Goal: Information Seeking & Learning: Learn about a topic

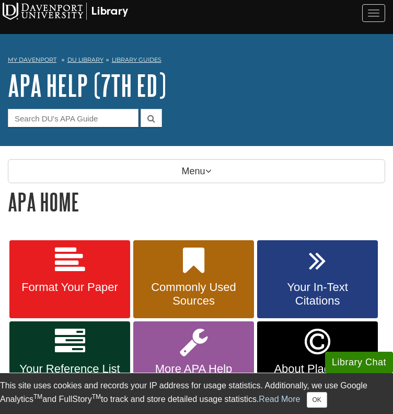
scroll to position [31, 0]
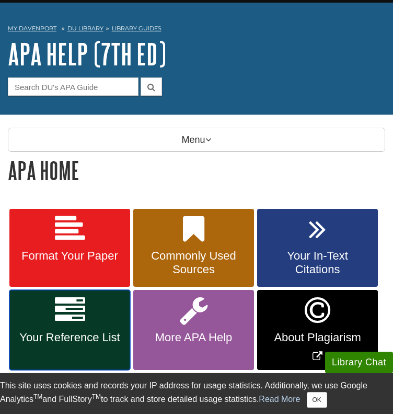
click at [96, 313] on link "Your Reference List" at bounding box center [69, 330] width 121 height 80
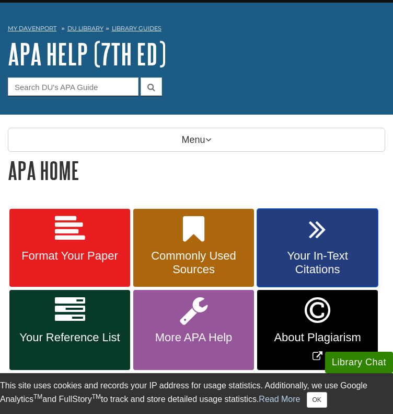
click at [287, 213] on link "Your In-Text Citations" at bounding box center [317, 248] width 121 height 78
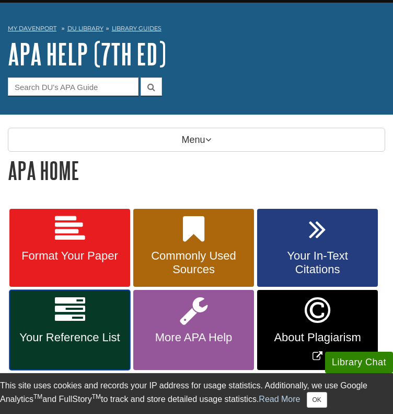
click at [79, 313] on icon at bounding box center [70, 310] width 30 height 30
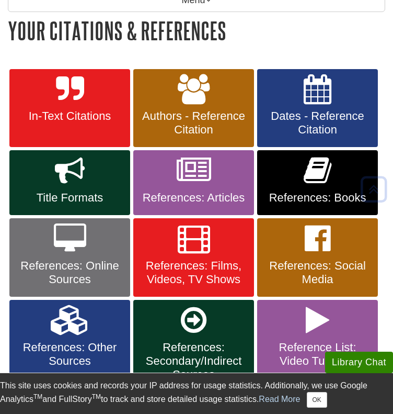
scroll to position [176, 0]
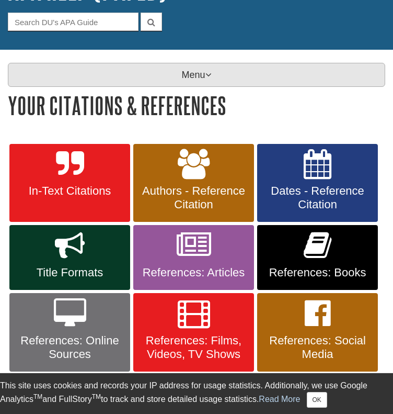
scroll to position [97, 0]
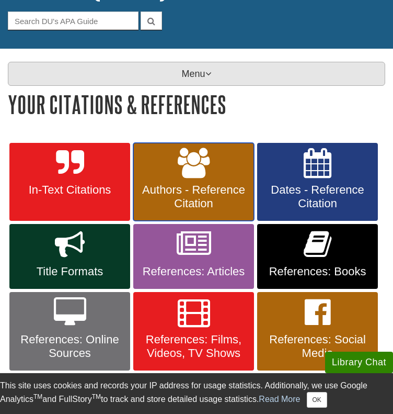
click at [176, 158] on link "Authors - Reference Citation" at bounding box center [193, 182] width 121 height 78
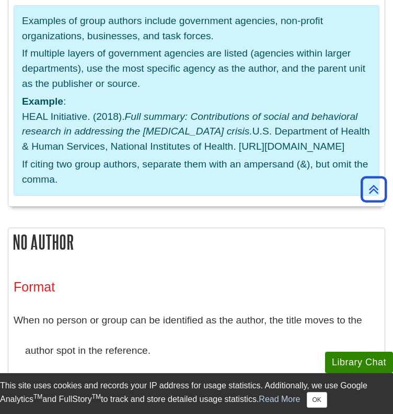
scroll to position [2849, 0]
